Goal: Register for event/course

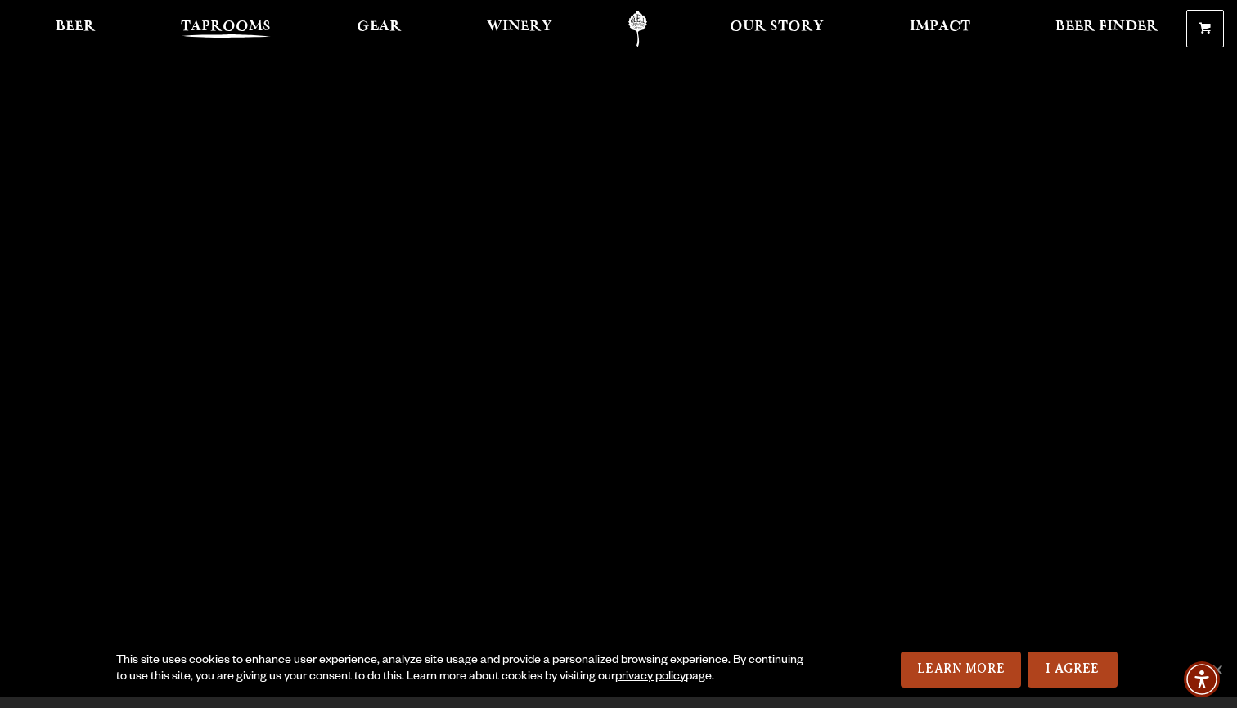
click at [225, 23] on span "Taprooms" at bounding box center [226, 26] width 90 height 13
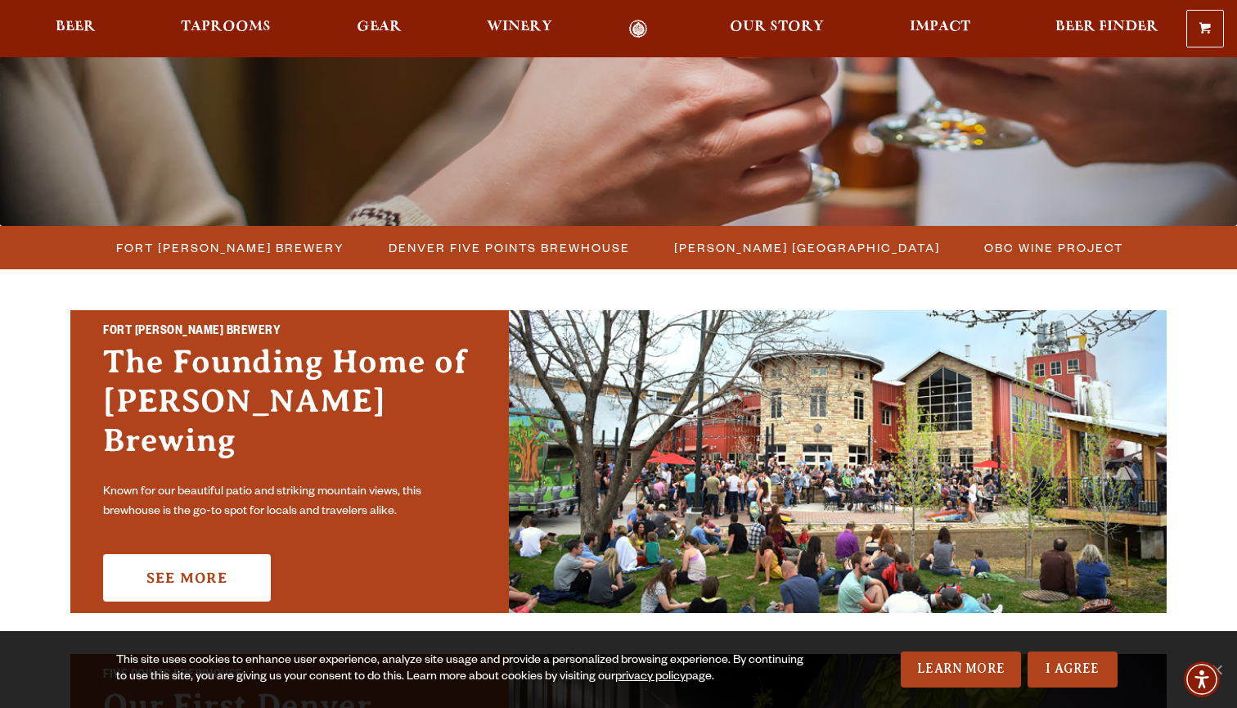
scroll to position [328, 0]
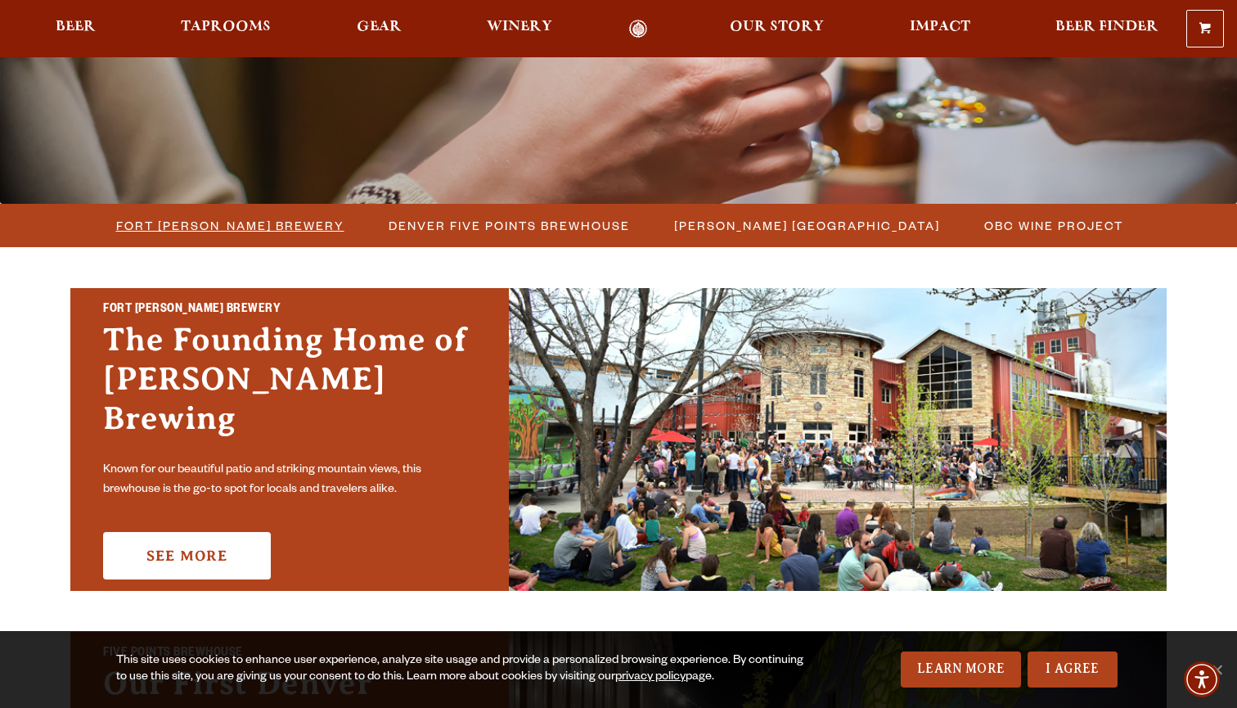
click at [286, 223] on span "Fort Collins Brewery" at bounding box center [230, 226] width 228 height 24
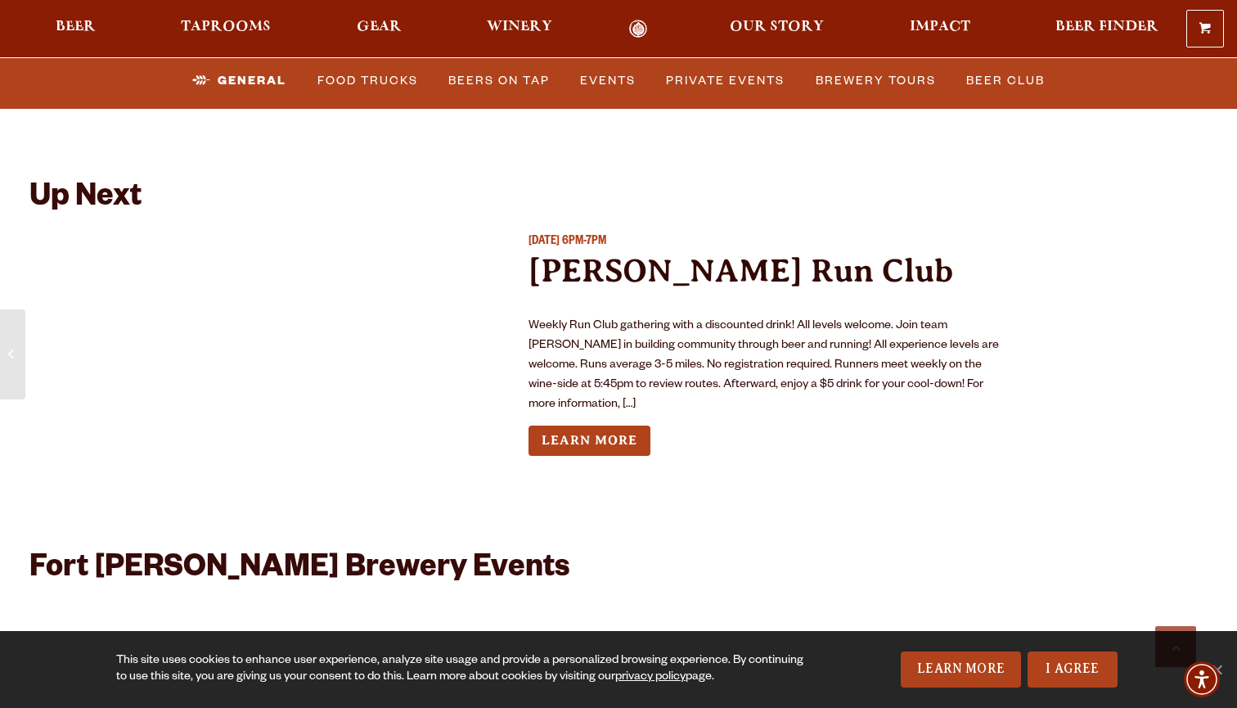
scroll to position [5995, 0]
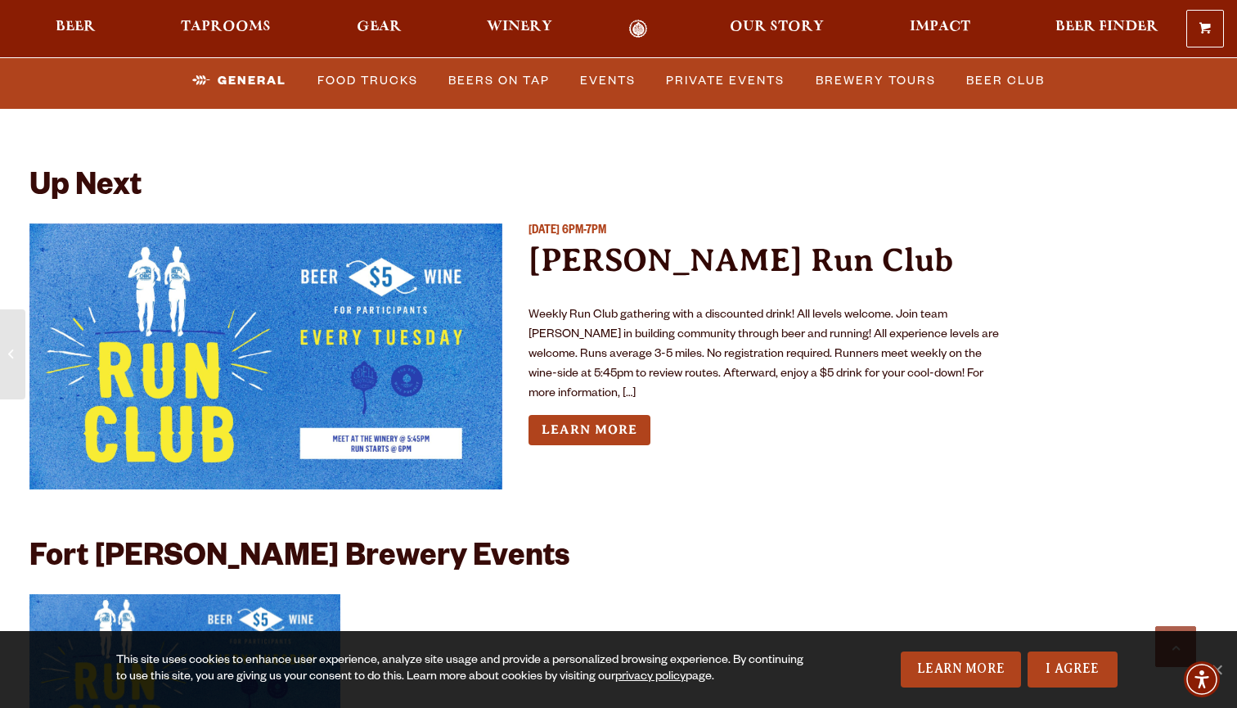
click at [187, 343] on img "View event details" at bounding box center [265, 356] width 473 height 266
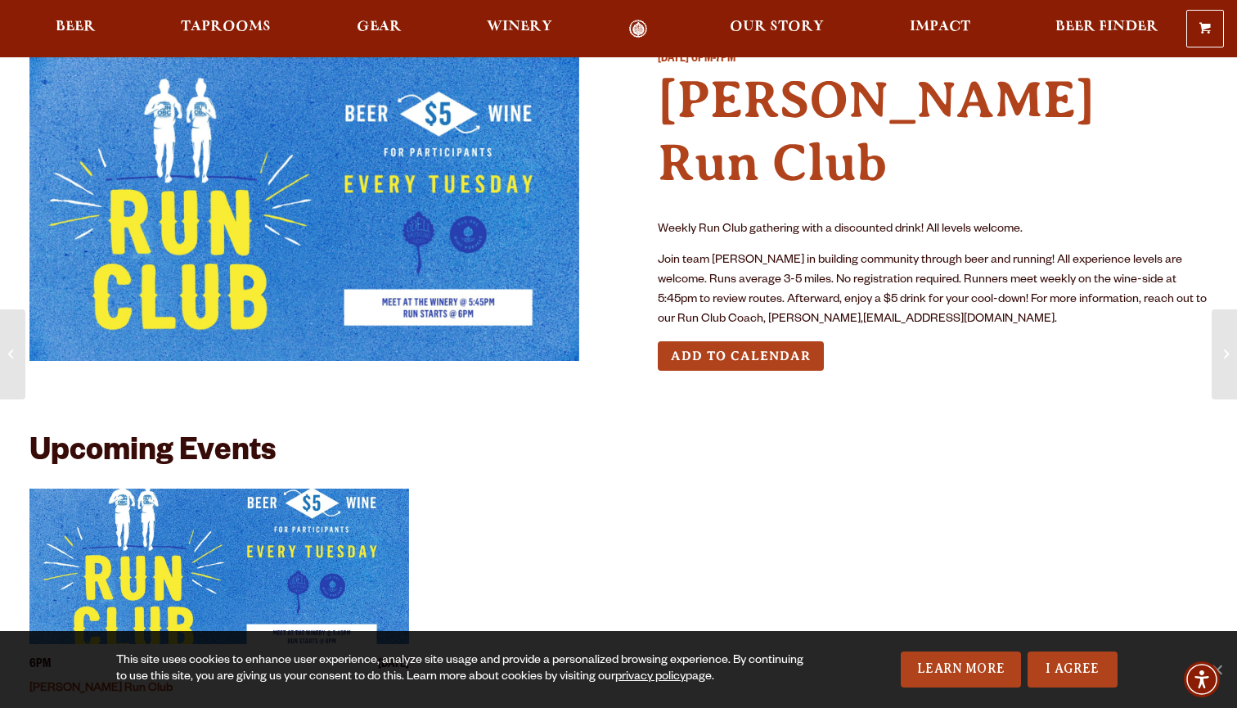
scroll to position [34, 0]
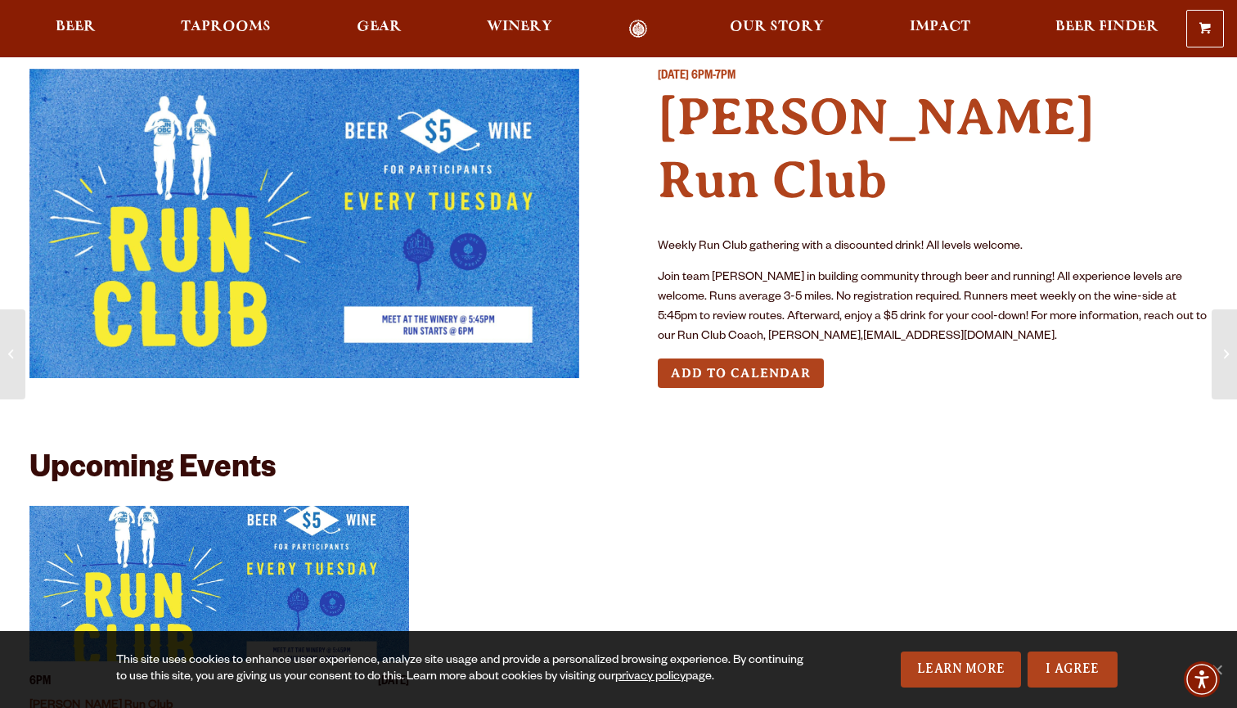
click at [191, 281] on img at bounding box center [304, 223] width 550 height 309
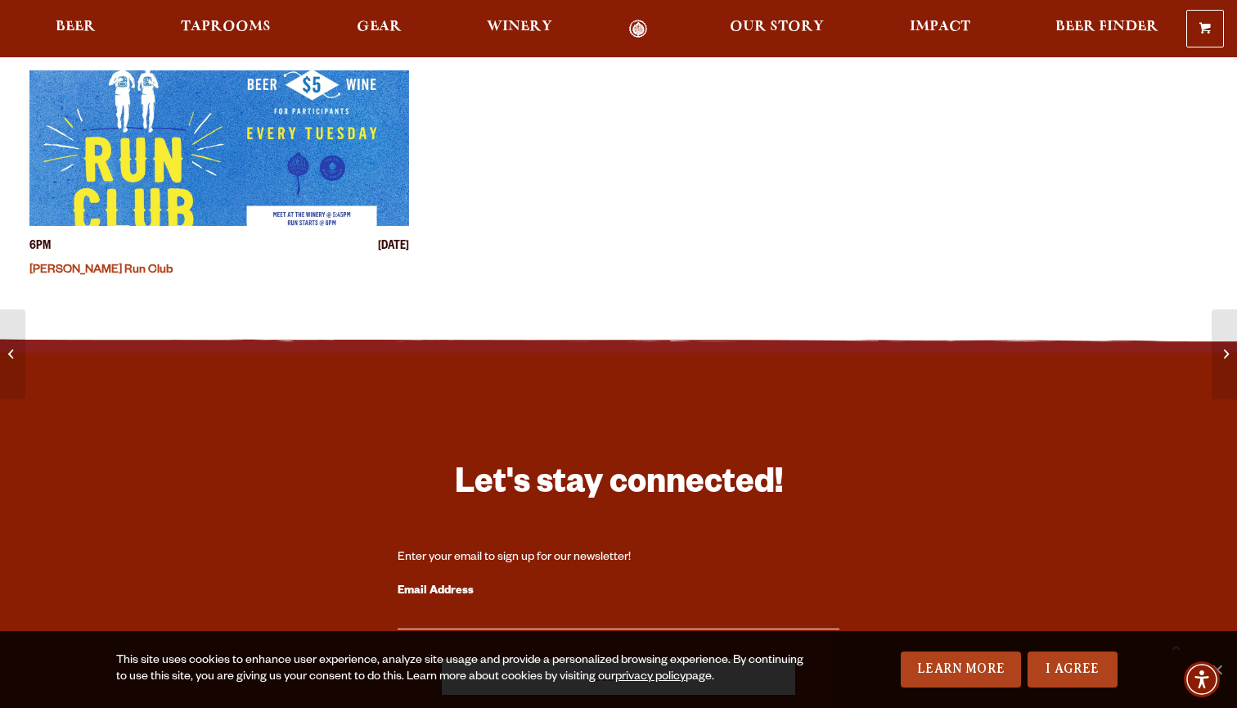
scroll to position [182, 0]
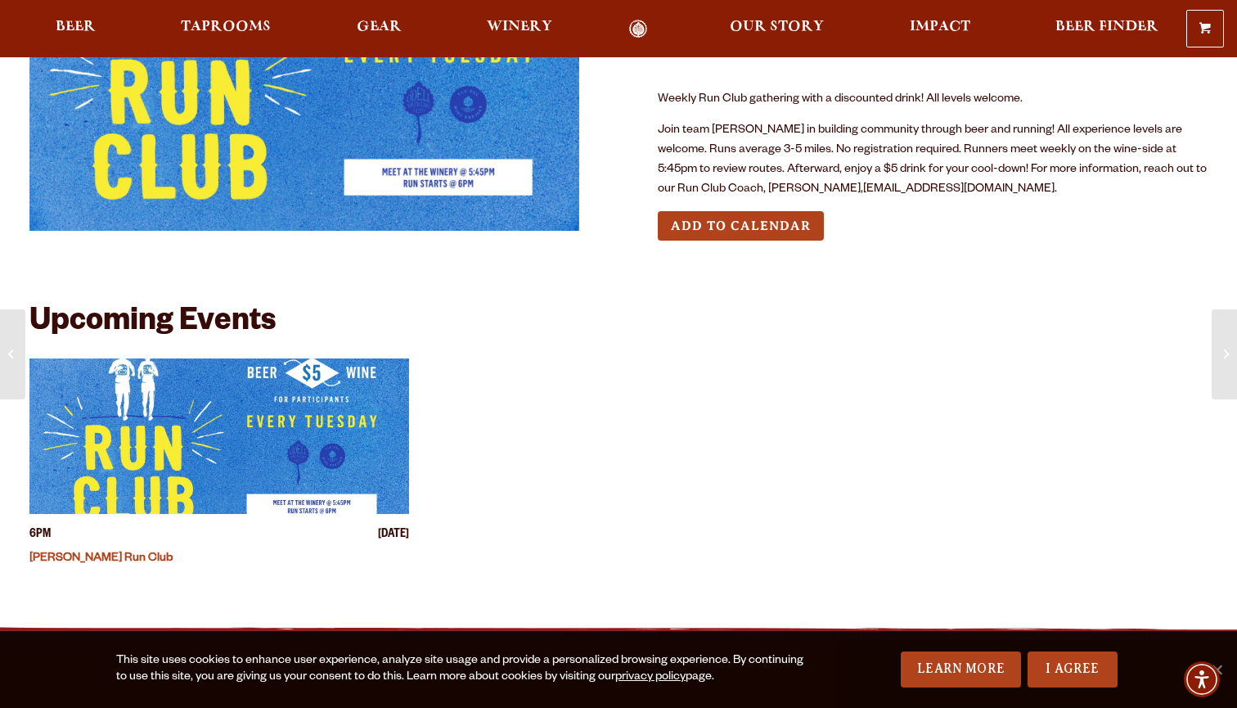
click at [70, 552] on link "Odell Run Club" at bounding box center [100, 558] width 143 height 13
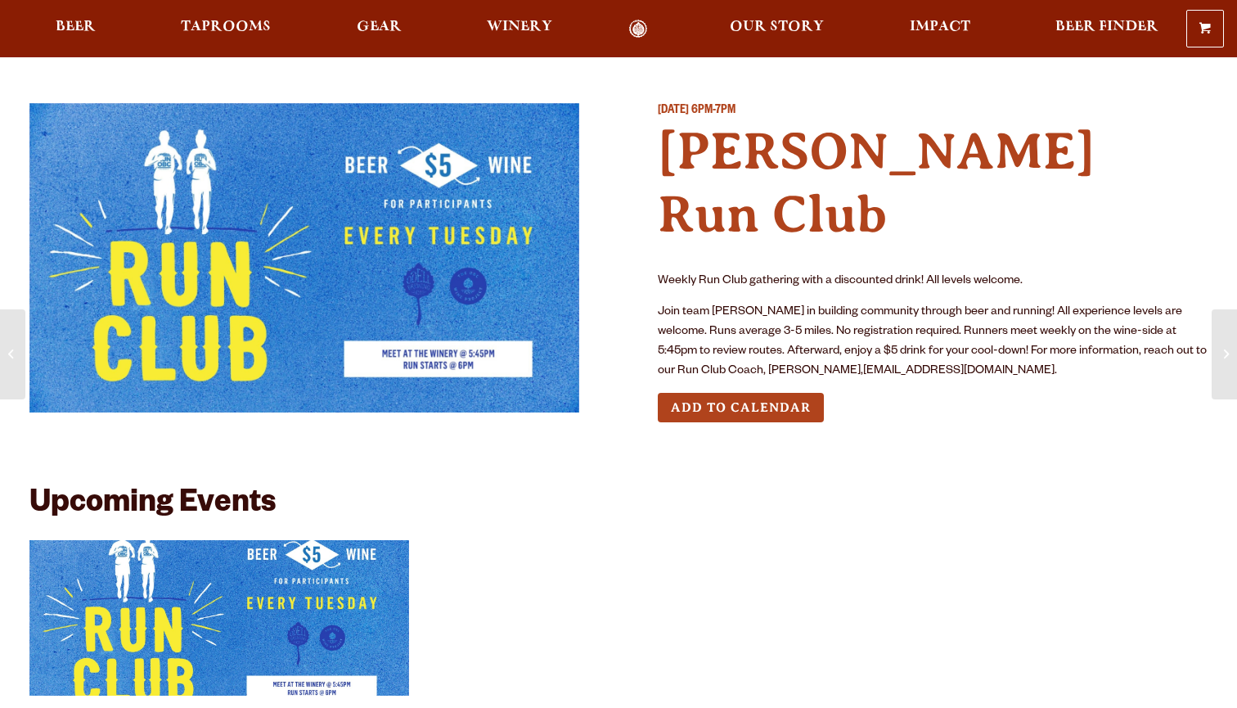
scroll to position [182, 0]
